Goal: Find contact information: Find contact information

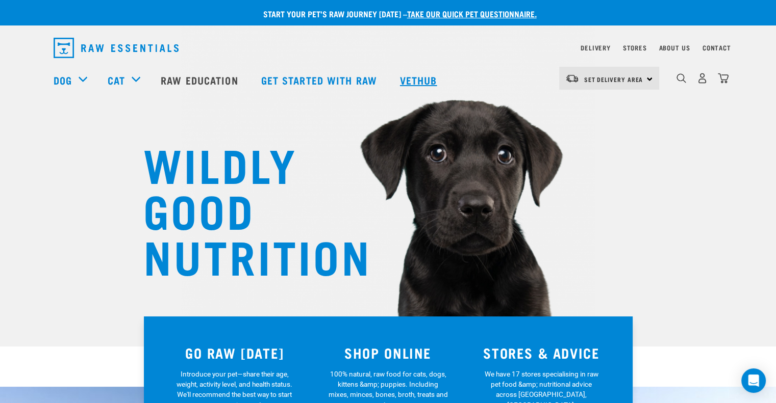
click at [424, 86] on link "Vethub" at bounding box center [420, 80] width 60 height 41
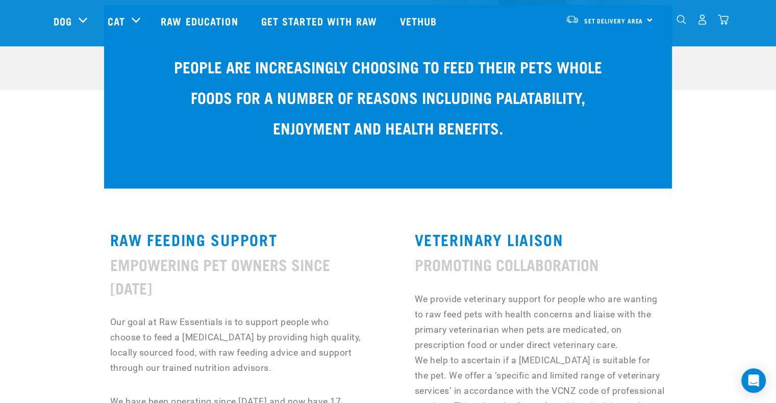
scroll to position [357, 0]
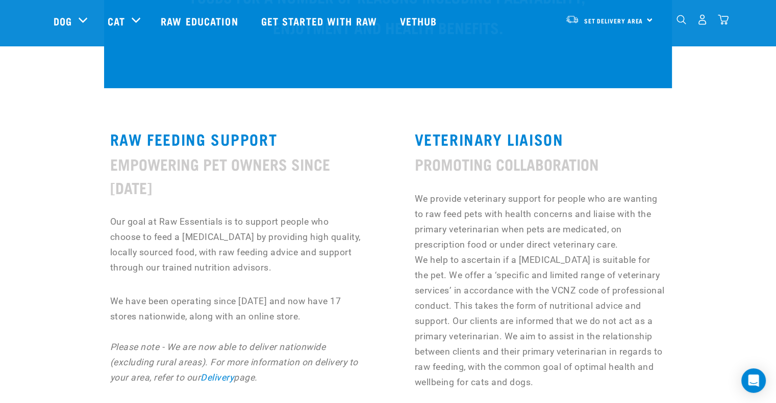
click at [706, 19] on img "dropdown navigation" at bounding box center [702, 19] width 11 height 11
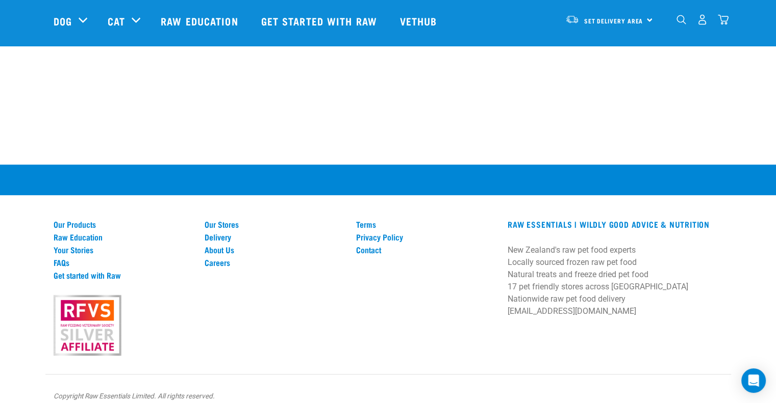
scroll to position [479, 0]
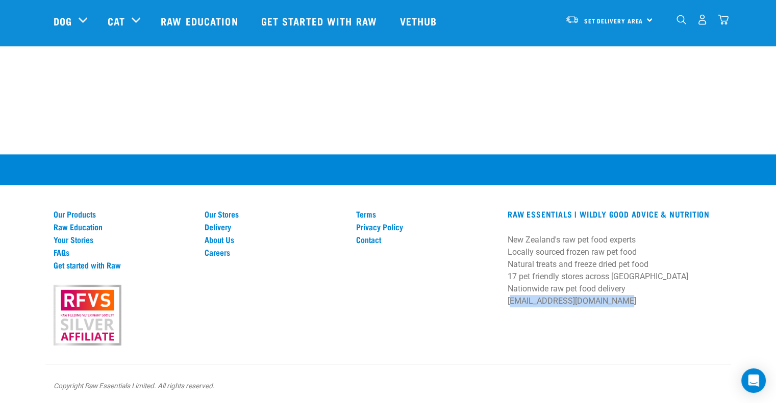
drag, startPoint x: 612, startPoint y: 301, endPoint x: 507, endPoint y: 308, distance: 105.2
click at [507, 308] on div "RAW ESSENTIALS | Wildly Good Advice & Nutrition New Zealand's raw pet food expe…" at bounding box center [614, 262] width 227 height 105
copy p "[EMAIL_ADDRESS][DOMAIN_NAME]"
click at [373, 239] on link "Contact" at bounding box center [425, 239] width 139 height 9
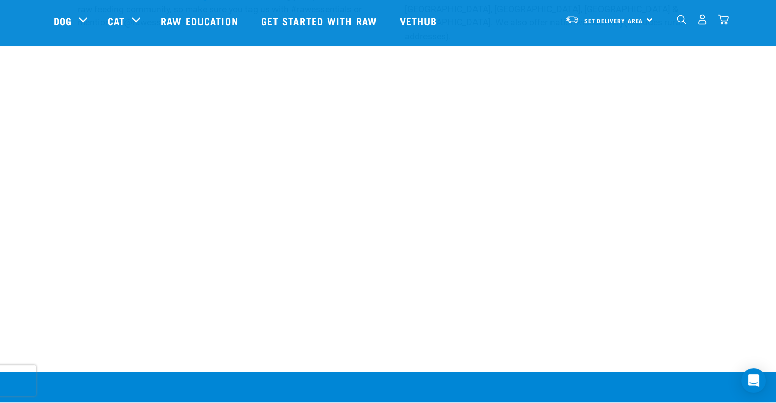
scroll to position [301, 0]
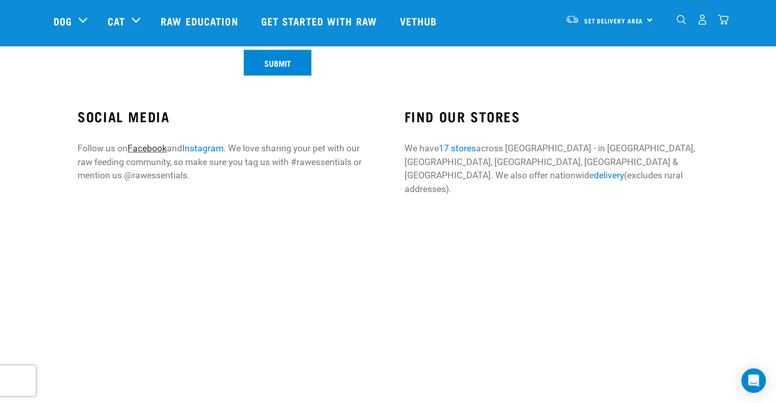
click at [146, 148] on link "Facebook" at bounding box center [146, 148] width 39 height 10
